Goal: Information Seeking & Learning: Learn about a topic

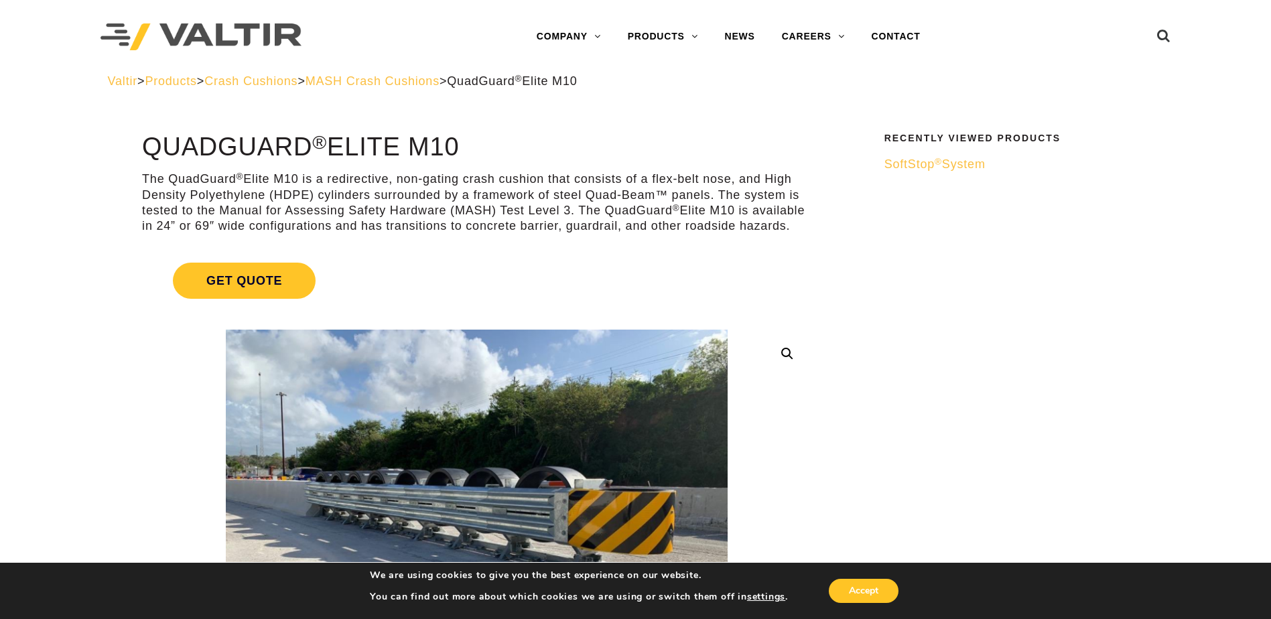
drag, startPoint x: 661, startPoint y: 462, endPoint x: 602, endPoint y: 78, distance: 388.4
drag, startPoint x: 480, startPoint y: 141, endPoint x: 134, endPoint y: 145, distance: 346.3
drag, startPoint x: 134, startPoint y: 145, endPoint x: 241, endPoint y: 142, distance: 107.2
click at [618, 176] on p "The QuadGuard ® Elite M10 is a redirective, non-gating crash cushion that consi…" at bounding box center [476, 202] width 669 height 63
